Goal: Subscribe to service/newsletter

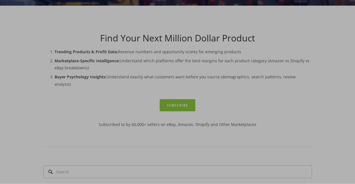
scroll to position [143, 0]
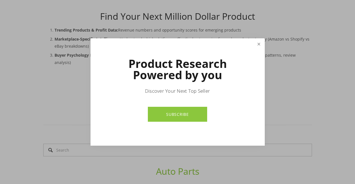
click at [259, 43] on link "Close" at bounding box center [259, 44] width 10 height 10
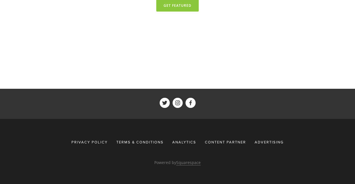
scroll to position [0, 0]
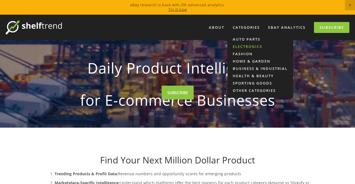
click at [244, 44] on link "Electronics" at bounding box center [260, 46] width 66 height 7
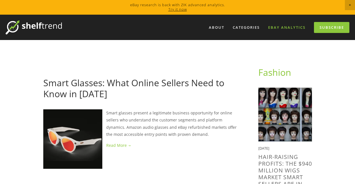
click at [280, 28] on link "eBay Analytics" at bounding box center [287, 27] width 45 height 9
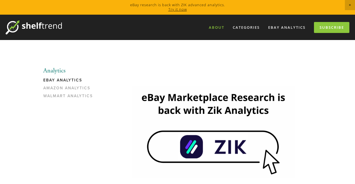
click at [219, 29] on link "About" at bounding box center [216, 27] width 23 height 9
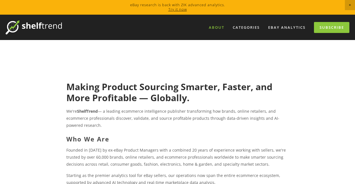
click at [48, 27] on img at bounding box center [34, 27] width 56 height 14
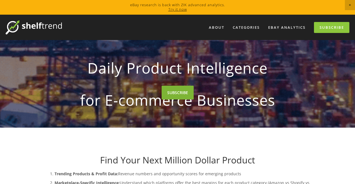
click at [182, 99] on link "SUBSCRIBE" at bounding box center [178, 92] width 32 height 14
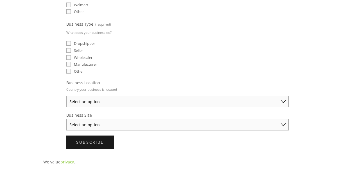
scroll to position [229, 0]
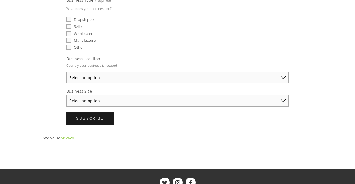
click at [66, 95] on select "Select an option Solo Merchant (under $50K annual sales) Small Business ($50K -…" at bounding box center [177, 101] width 222 height 12
click at [99, 77] on select "Select an option Australia United States United Kingdom China Japan Germany Can…" at bounding box center [177, 78] width 222 height 12
click at [1, 85] on div "About Categories Auto Parts Electronics Fashion Home & Garden" at bounding box center [177, 24] width 355 height 478
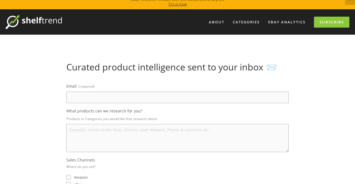
scroll to position [0, 0]
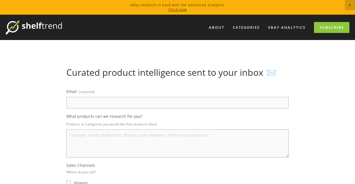
click at [36, 27] on img at bounding box center [34, 27] width 56 height 14
